Goal: Information Seeking & Learning: Learn about a topic

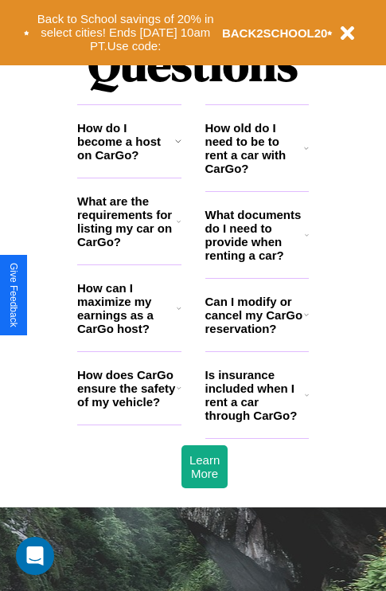
scroll to position [1929, 0]
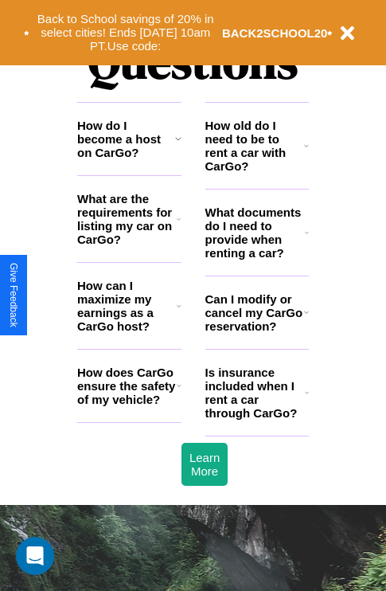
click at [129, 331] on h3 "How can I maximize my earnings as a CarGo host?" at bounding box center [127, 306] width 100 height 54
click at [306, 239] on icon at bounding box center [307, 232] width 4 height 13
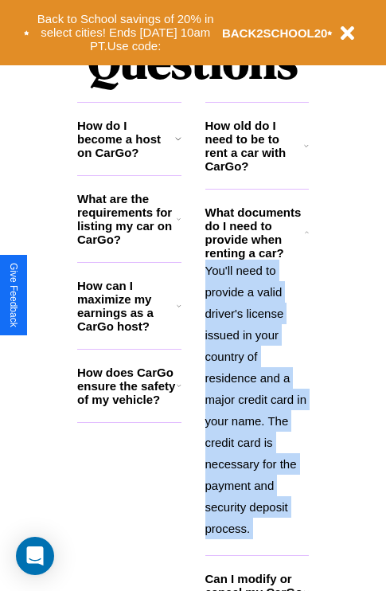
scroll to position [2080, 0]
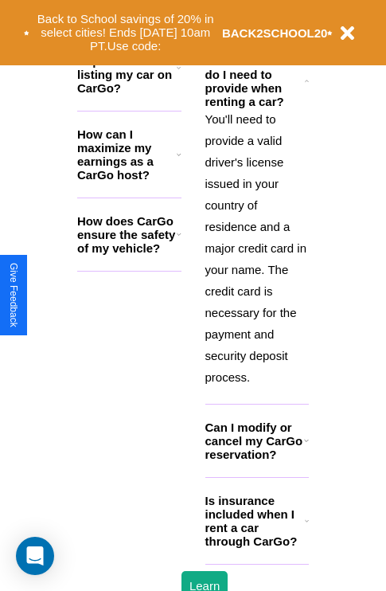
click at [256, 546] on h3 "Is insurance included when I rent a car through CarGo?" at bounding box center [255, 521] width 100 height 54
click at [178, 14] on button "Back to School savings of 20% in select cities! Ends [DATE] 10am PT. Use code:" at bounding box center [125, 32] width 193 height 49
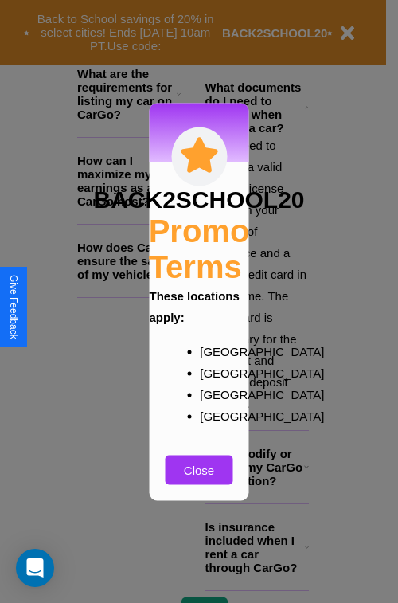
click at [129, 93] on div at bounding box center [199, 301] width 398 height 603
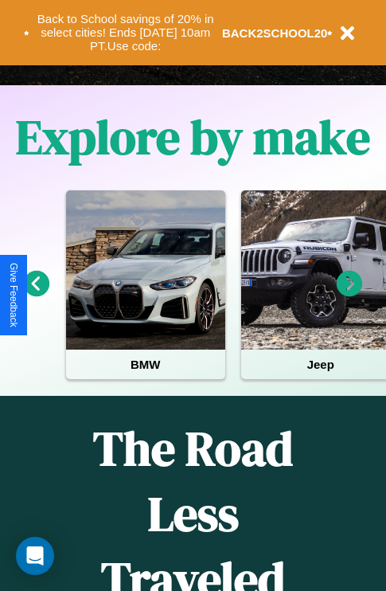
scroll to position [245, 0]
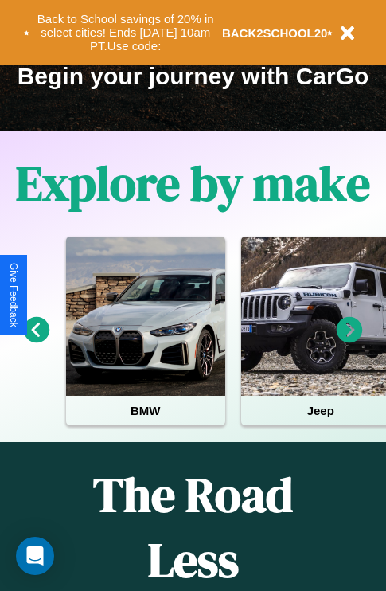
click at [349, 341] on icon at bounding box center [350, 330] width 26 height 26
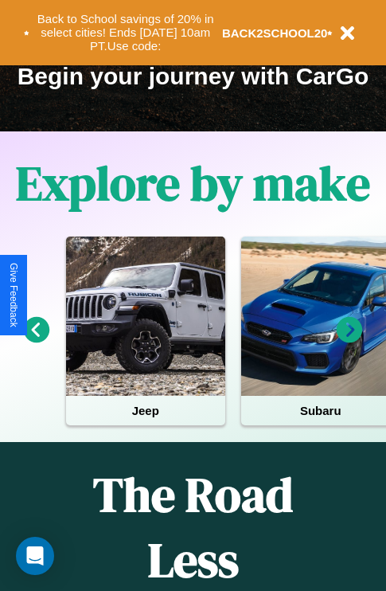
click at [349, 341] on icon at bounding box center [350, 330] width 26 height 26
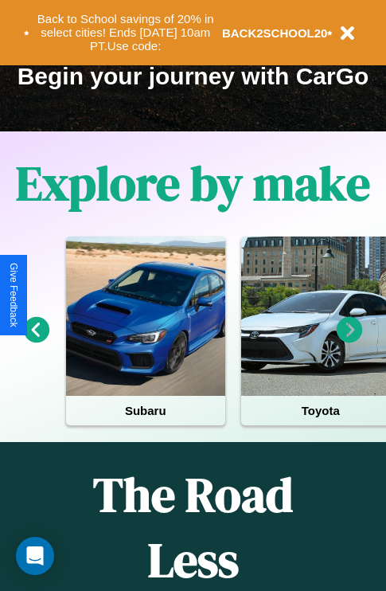
click at [349, 341] on icon at bounding box center [350, 330] width 26 height 26
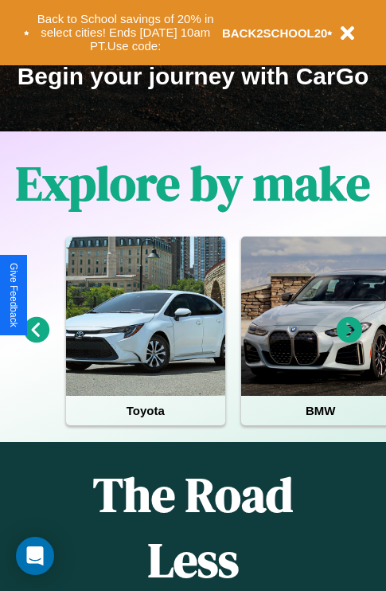
click at [349, 341] on icon at bounding box center [350, 330] width 26 height 26
